Goal: Transaction & Acquisition: Download file/media

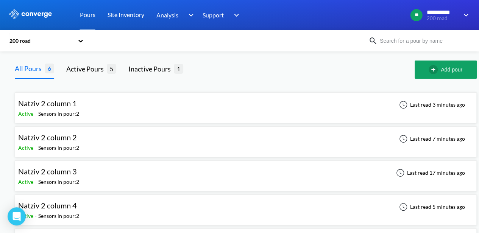
click at [228, 104] on div "Natziv 2 column 1 Active - Sensors in pour: 2 Last read 3 minutes ago" at bounding box center [245, 108] width 455 height 24
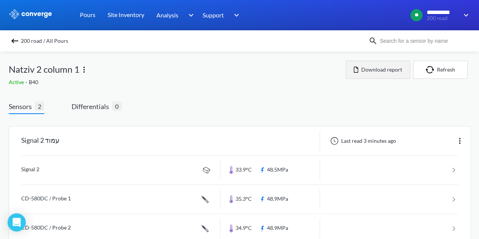
click at [389, 69] on button "Download report" at bounding box center [378, 70] width 64 height 18
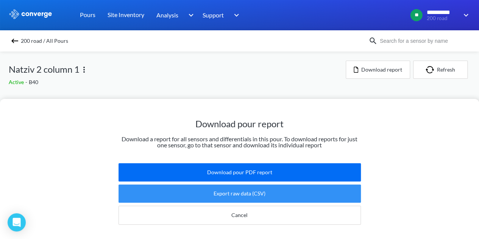
click at [259, 188] on button "Export raw data (CSV)" at bounding box center [240, 193] width 242 height 18
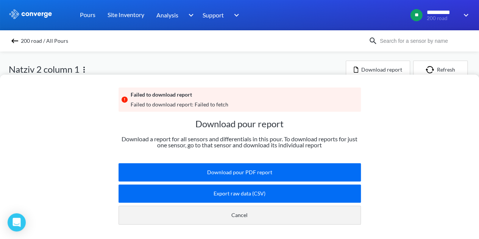
click at [238, 209] on button "Cancel" at bounding box center [240, 215] width 242 height 19
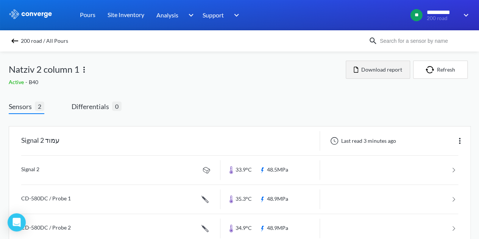
click at [363, 69] on button "Download report" at bounding box center [378, 70] width 64 height 18
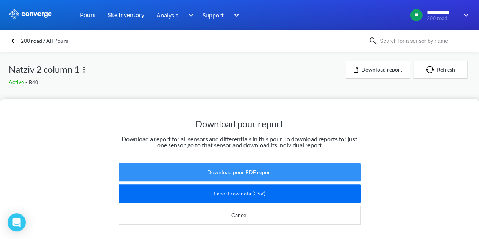
click at [231, 163] on button "Download pour PDF report" at bounding box center [240, 172] width 242 height 18
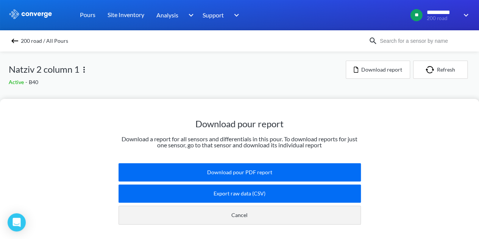
click at [278, 211] on button "Cancel" at bounding box center [240, 215] width 242 height 19
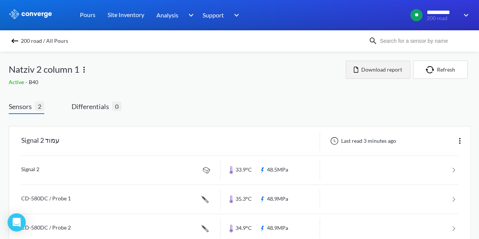
click at [393, 74] on button "Download report" at bounding box center [378, 70] width 64 height 18
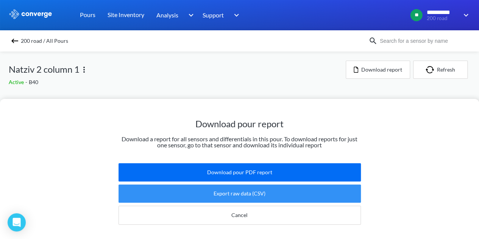
click at [248, 185] on button "Export raw data (CSV)" at bounding box center [240, 193] width 242 height 18
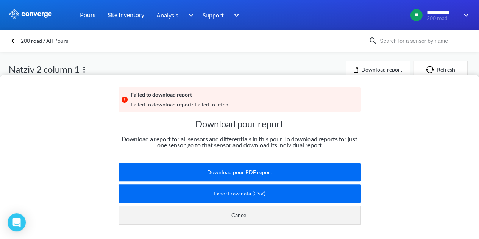
click at [254, 208] on button "Cancel" at bounding box center [240, 215] width 242 height 19
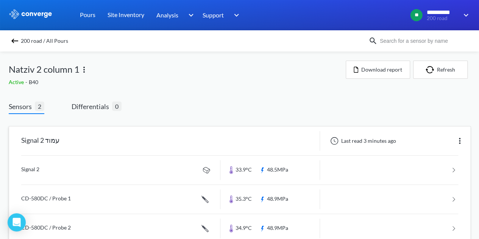
click at [458, 143] on img at bounding box center [459, 140] width 9 height 9
click at [306, 100] on div "Sensors 2 Differentials 0 Signal 2 עמוד Last read 3 minutes ago Edit Signal 2 3…" at bounding box center [240, 221] width 462 height 262
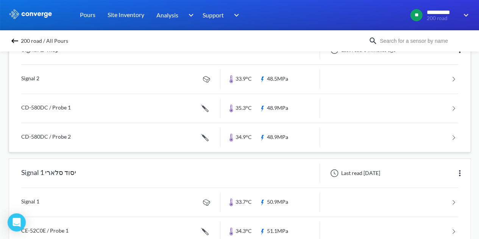
scroll to position [74, 0]
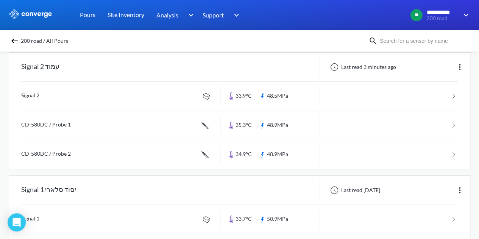
click at [109, 72] on div "Signal 2 עמוד" at bounding box center [114, 67] width 211 height 20
click at [45, 91] on link at bounding box center [239, 96] width 437 height 29
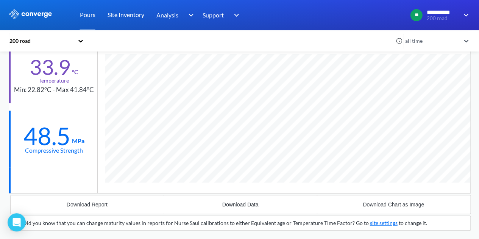
scroll to position [152, 0]
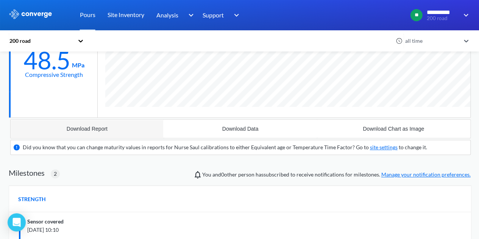
click at [130, 125] on button "Download Report" at bounding box center [87, 129] width 153 height 18
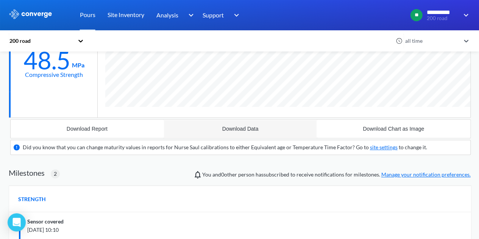
click at [214, 123] on button "Download Data" at bounding box center [240, 129] width 153 height 18
